Goal: Task Accomplishment & Management: Complete application form

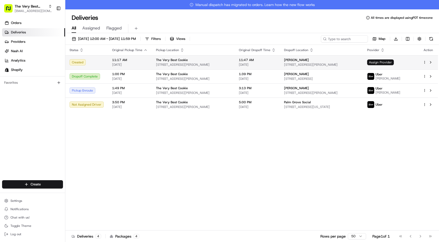
click at [394, 62] on span "Assign Provider" at bounding box center [380, 63] width 27 height 6
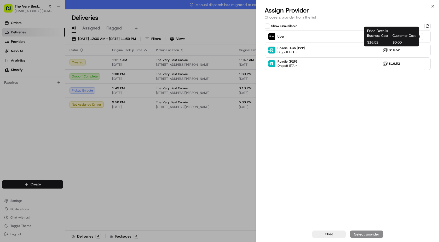
click at [364, 37] on div "Price Details Business Cost Customer Cost $16.52 $0.00 Price Details Business C…" at bounding box center [391, 37] width 55 height 20
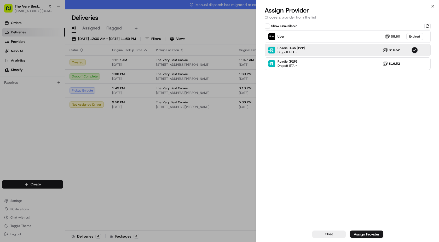
click at [398, 166] on div "Show unavailable Uber $8.60 Expired Roadie Rush (P2P) Dropoff ETA - $16.52 Road…" at bounding box center [347, 124] width 183 height 204
click at [352, 42] on div "Uber $8.60 Expired" at bounding box center [348, 36] width 166 height 13
click at [354, 53] on div "Roadie Rush (P2P) Dropoff ETA - $16.52" at bounding box center [348, 50] width 166 height 13
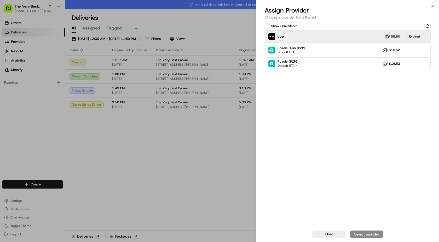
click at [346, 36] on div "Uber $8.60 Expired" at bounding box center [348, 36] width 166 height 13
click at [347, 37] on div "Uber $8.60 Expired" at bounding box center [348, 36] width 166 height 13
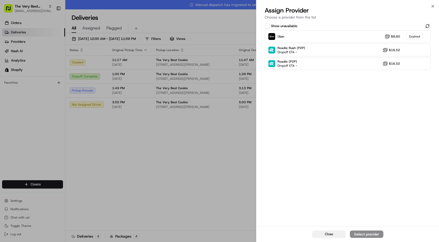
click at [343, 236] on button "Close" at bounding box center [328, 234] width 33 height 7
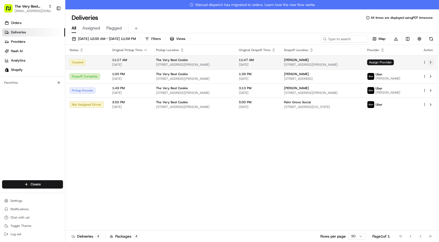
click at [432, 62] on button at bounding box center [430, 62] width 6 height 6
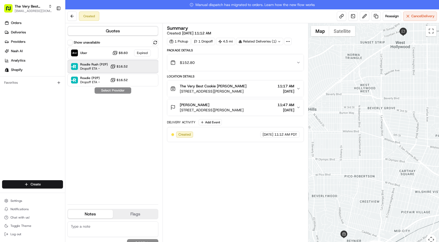
click at [108, 70] on div "Roadie Rush (P2P) Dropoff ETA - $16.52" at bounding box center [112, 66] width 91 height 13
click at [118, 107] on div "Show unavailable Uber $8.60 Expired Roadie Rush (P2P) Dropoff ETA - $16.52 Road…" at bounding box center [112, 119] width 91 height 161
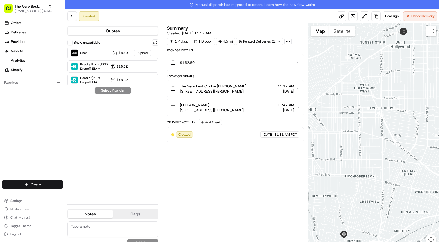
click at [118, 107] on div "Show unavailable Uber $8.60 Expired Roadie Rush (P2P) Dropoff ETA - $16.52 Road…" at bounding box center [112, 119] width 91 height 161
click at [373, 16] on link at bounding box center [375, 15] width 9 height 9
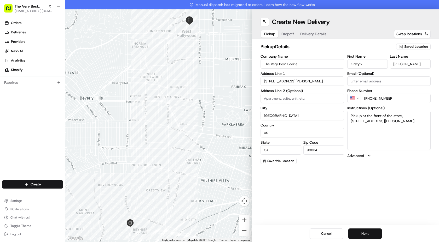
click at [354, 233] on button "Next" at bounding box center [364, 234] width 33 height 10
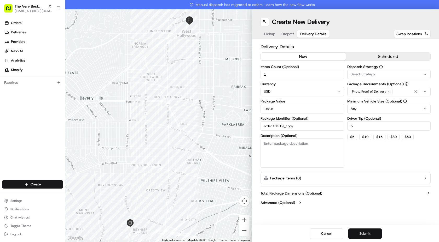
click at [364, 233] on button "Submit" at bounding box center [364, 234] width 33 height 10
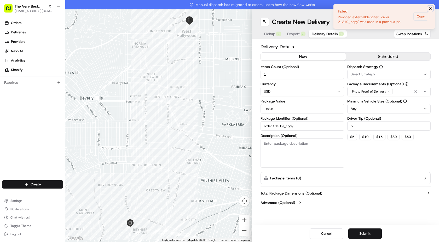
click at [432, 9] on button "Notifications (F8)" at bounding box center [430, 8] width 6 height 6
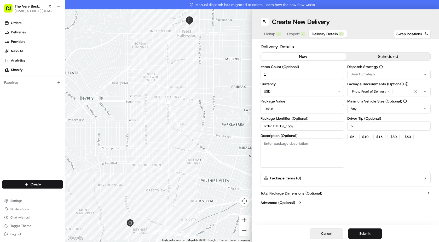
click at [323, 235] on button "Cancel" at bounding box center [325, 234] width 33 height 10
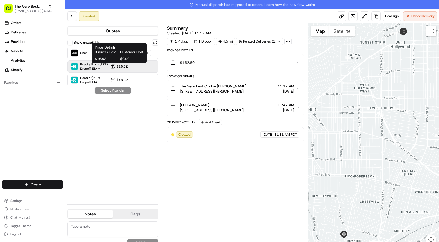
click at [125, 68] on span "$16.52" at bounding box center [121, 66] width 11 height 4
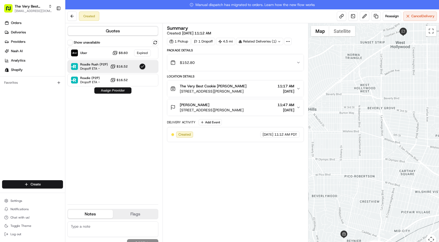
click at [119, 91] on button "Assign Provider" at bounding box center [112, 90] width 37 height 6
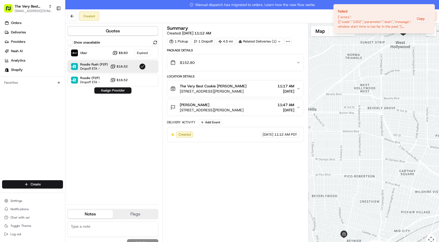
click at [116, 112] on div "Show unavailable Uber $8.60 Expired Roadie Rush (P2P) Dropoff ETA - $16.52 Road…" at bounding box center [112, 119] width 91 height 161
click at [42, 186] on html "The Very Best Cookie In The Whole Wide World kirstyn@theverybestcookie.com Togg…" at bounding box center [219, 121] width 439 height 242
click at [113, 174] on html "The Very Best Cookie In The Whole Wide World kirstyn@theverybestcookie.com Togg…" at bounding box center [219, 121] width 439 height 242
click at [44, 187] on html "The Very Best Cookie In The Whole Wide World kirstyn@theverybestcookie.com Togg…" at bounding box center [219, 121] width 439 height 242
click at [77, 193] on link "Delivery" at bounding box center [94, 194] width 58 height 9
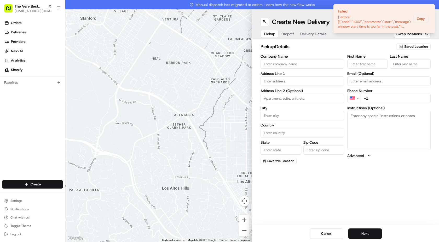
click at [410, 46] on span "Saved Location" at bounding box center [416, 46] width 24 height 5
click at [392, 68] on span "The Very Best Cookie (17310056577)" at bounding box center [404, 66] width 64 height 5
type input "The Very Best Cookie"
type input "2625 S Robertson Blvd"
type input "Los Angeles"
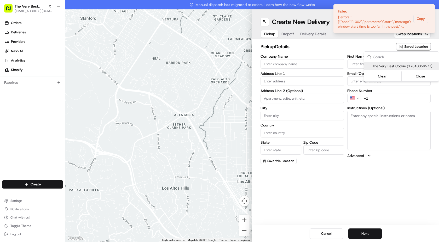
type input "US"
type input "CA"
type input "90034"
type input "Kirstyn"
type input "Shaw"
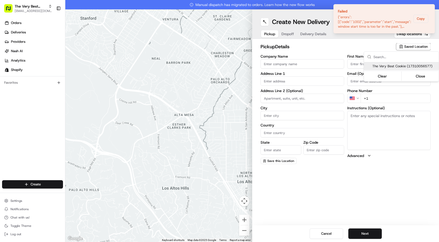
type input "[PHONE_NUMBER]"
type textarea "Pickup at the front of the store, [STREET_ADDRESS][PERSON_NAME]"
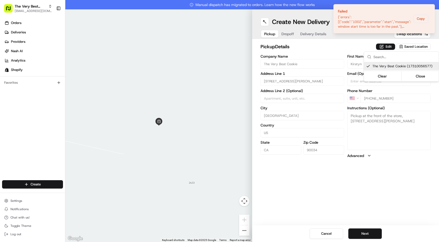
click at [366, 232] on html "The Very Best Cookie In The Whole Wide World kirstyn@theverybestcookie.com Togg…" at bounding box center [219, 121] width 439 height 242
click at [367, 235] on button "Next" at bounding box center [364, 234] width 33 height 10
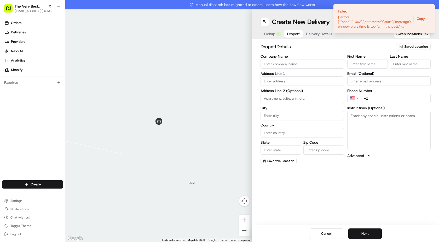
click at [409, 46] on span "Saved Location" at bounding box center [416, 46] width 24 height 5
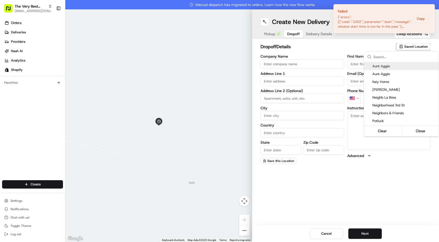
click at [409, 47] on html "The Very Best Cookie In The Whole Wide World kirstyn@theverybestcookie.com Togg…" at bounding box center [219, 121] width 439 height 242
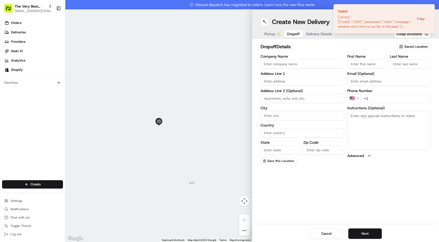
click at [291, 64] on input "Company Name" at bounding box center [302, 63] width 84 height 9
click at [354, 65] on input "First Name" at bounding box center [367, 63] width 41 height 9
paste input "Anna Quinlan, 1241 North Harper Avenue, Apt. 1, West Hollywood California 90046…"
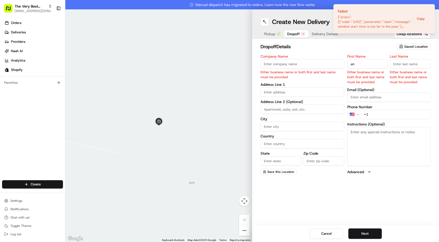
type input "a"
type input "Anna"
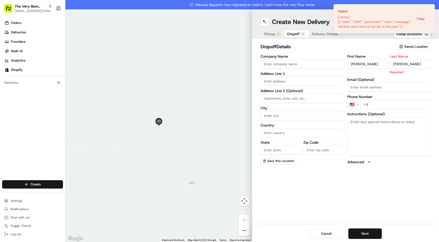
type input "Quinlan"
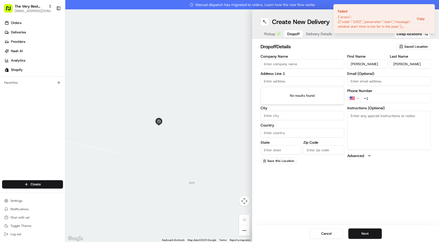
click at [271, 82] on input "text" at bounding box center [302, 81] width 84 height 9
paste input "Anna Quinlan, 1241 North Harper Avenue, Apt. 1, West Hollywood California 90046…"
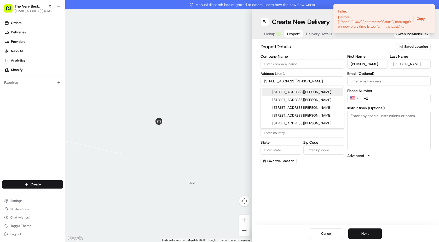
click at [287, 91] on div "1241 North Harper Avenue, West Hollywood, CA" at bounding box center [302, 92] width 81 height 8
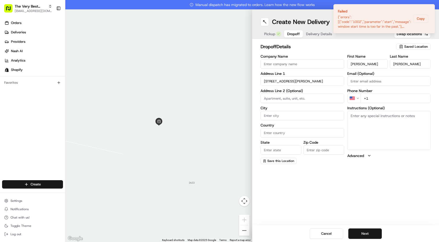
type input "1241 N Harper Ave, West Hollywood, CA 90046, USA"
type input "West Hollywood"
type input "United States"
type input "CA"
type input "90046"
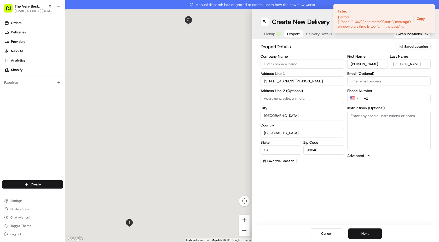
type input "1241 North Harper Avenue"
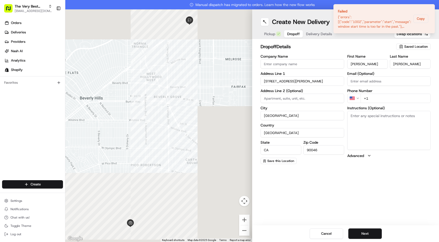
click at [299, 95] on input at bounding box center [302, 98] width 84 height 9
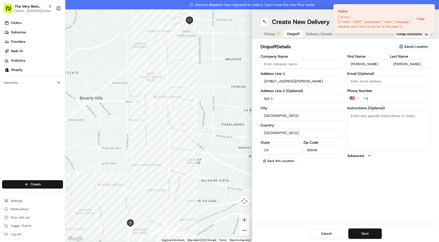
type input "Apt 1"
click at [375, 97] on input "+1" at bounding box center [395, 98] width 70 height 9
paste input "1 603 540 2863"
type input "+1 1 603 540 2863"
click at [360, 129] on textarea "Instructions (Optional)" at bounding box center [389, 130] width 84 height 39
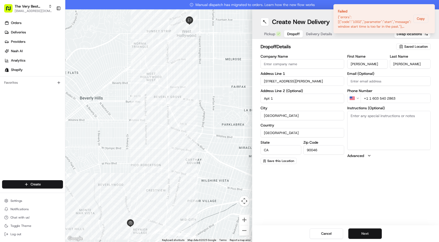
click at [370, 231] on button "Next" at bounding box center [364, 234] width 33 height 10
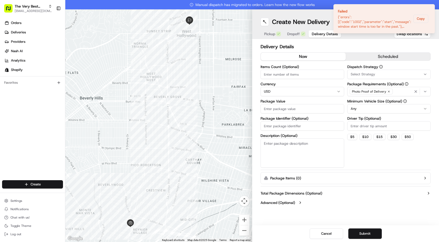
click at [276, 109] on input "Package Value" at bounding box center [302, 108] width 84 height 9
type input "153"
click at [348, 139] on button "$ 5" at bounding box center [352, 137] width 10 height 6
type input "5"
click at [309, 74] on input "Items Count (Optional)" at bounding box center [302, 74] width 84 height 9
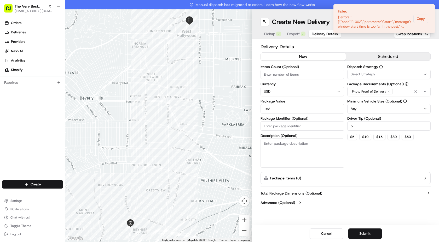
type input "1"
type input "2"
click at [373, 67] on label "Dispatch Strategy" at bounding box center [389, 67] width 84 height 4
click at [375, 75] on div "Select Strategy" at bounding box center [388, 74] width 81 height 5
click at [362, 150] on html "The Very Best Cookie In The Whole Wide World kirstyn@theverybestcookie.com Togg…" at bounding box center [219, 121] width 439 height 242
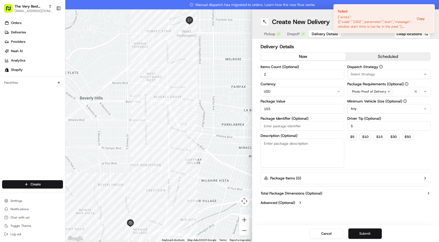
click at [357, 231] on button "Submit" at bounding box center [364, 234] width 33 height 10
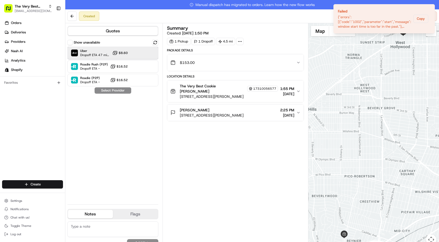
click at [139, 47] on div "Uber Dropoff ETA 47 minutes $8.60" at bounding box center [112, 53] width 91 height 13
click at [111, 90] on button "Assign Provider" at bounding box center [112, 90] width 37 height 6
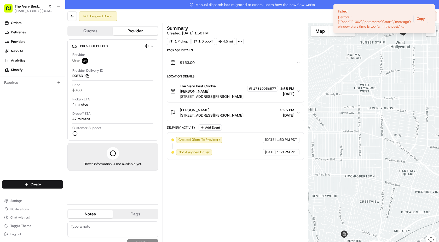
click at [101, 118] on div "Dropoff ETA 47 minutes" at bounding box center [112, 116] width 81 height 10
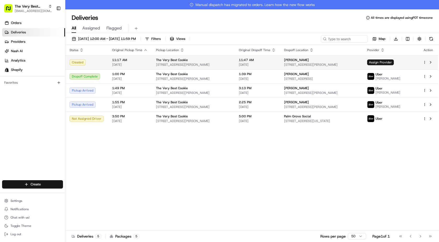
click at [424, 62] on html "The Very Best Cookie In The Whole Wide World [EMAIL_ADDRESS][DOMAIN_NAME] Toggl…" at bounding box center [219, 121] width 439 height 242
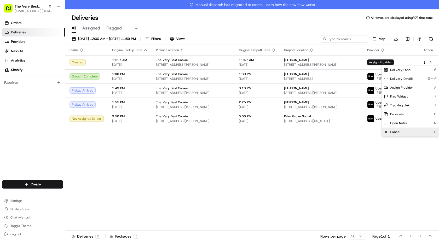
click at [395, 128] on div "Cancel C" at bounding box center [409, 132] width 57 height 9
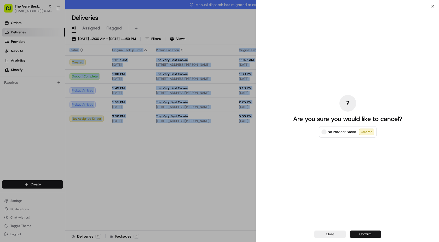
click at [368, 232] on button "Confirm" at bounding box center [365, 234] width 31 height 7
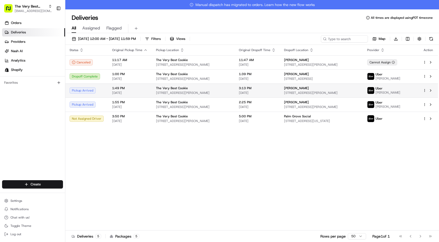
click at [424, 89] on div at bounding box center [427, 90] width 11 height 6
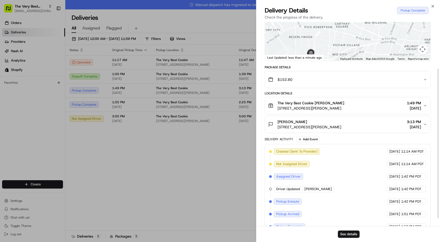
scroll to position [75, 0]
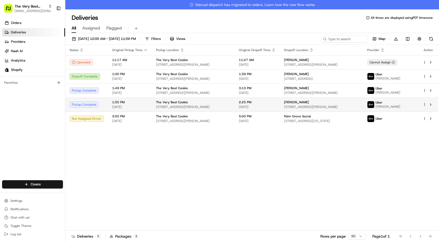
click at [413, 106] on div "[PERSON_NAME]" at bounding box center [390, 105] width 47 height 8
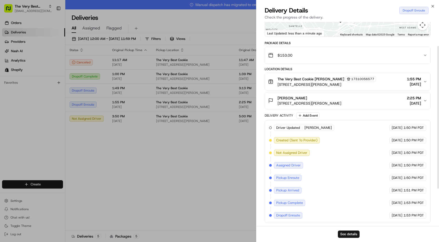
scroll to position [88, 0]
click at [423, 215] on span "1:53 PM PDT" at bounding box center [413, 215] width 20 height 5
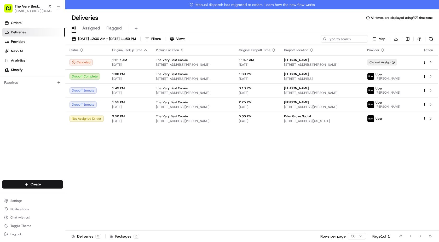
click at [182, 185] on div "Status Original Pickup Time Pickup Location Original Dropoff Time Dropoff Locat…" at bounding box center [251, 142] width 372 height 195
